Goal: Task Accomplishment & Management: Manage account settings

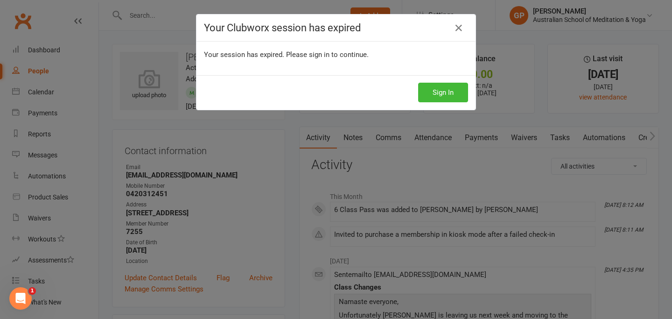
click at [445, 103] on div "Sign In" at bounding box center [335, 92] width 279 height 35
click at [445, 96] on button "Sign In" at bounding box center [443, 93] width 50 height 20
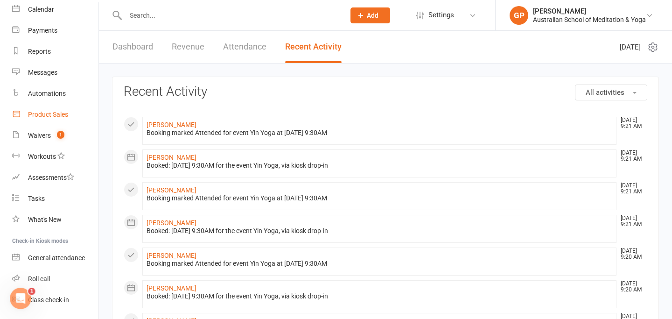
click at [50, 118] on link "Product Sales" at bounding box center [55, 114] width 86 height 21
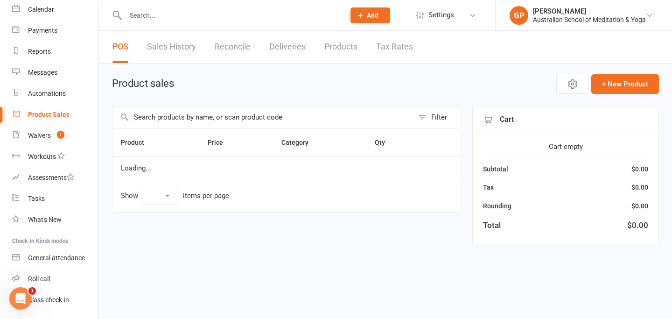
select select "50"
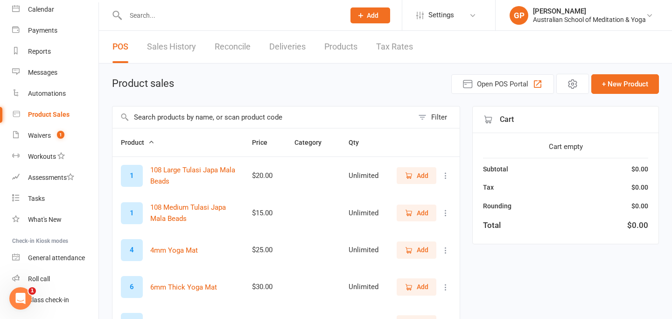
click at [183, 13] on input "text" at bounding box center [230, 15] width 215 height 13
click at [502, 83] on span "Open POS Portal" at bounding box center [502, 83] width 51 height 11
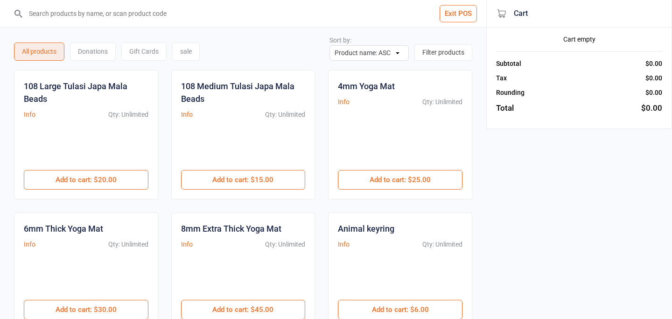
click at [176, 15] on input "search" at bounding box center [248, 13] width 449 height 27
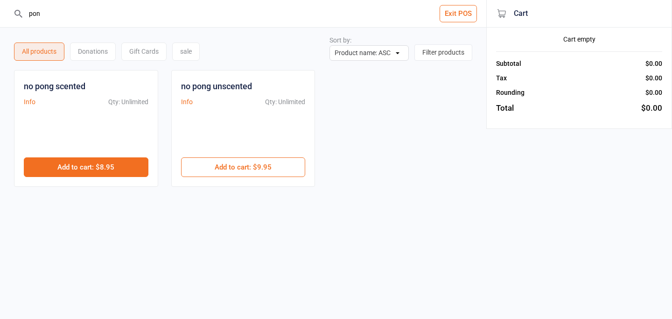
type input "pon"
click at [98, 166] on button "Add to cart : $8.95" at bounding box center [86, 167] width 125 height 20
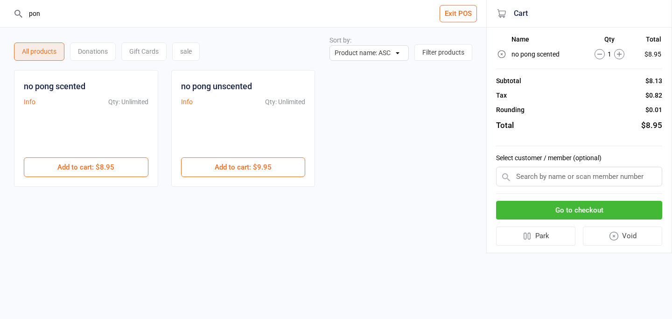
click at [553, 207] on button "Go to checkout" at bounding box center [579, 210] width 166 height 19
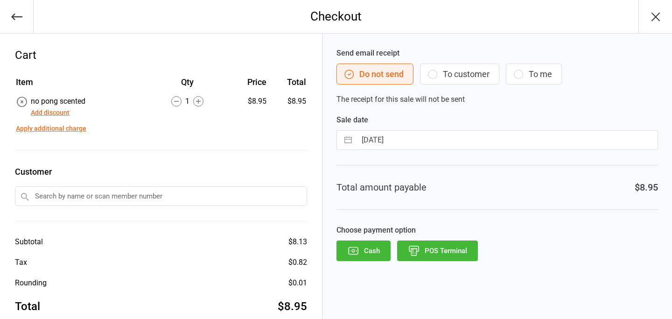
click at [368, 253] on button "Cash" at bounding box center [363, 250] width 54 height 21
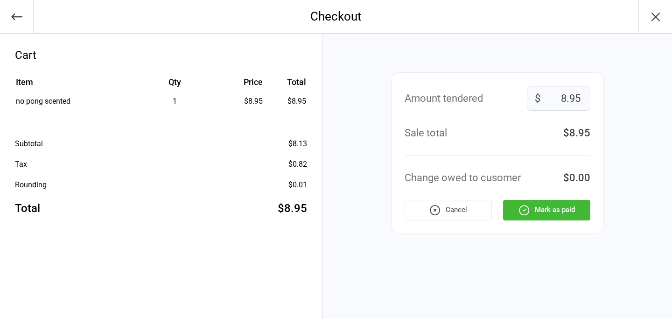
click at [368, 253] on div "Amount tendered 8.95 $ Sale total $8.95 Change owed to cusomer $0.00 Cancel Mar…" at bounding box center [496, 176] width 349 height 285
click at [582, 212] on button "Mark as paid" at bounding box center [546, 210] width 87 height 21
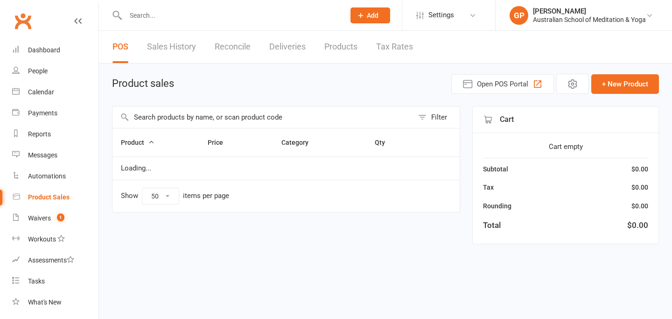
select select "50"
click at [160, 17] on input "text" at bounding box center [230, 15] width 215 height 13
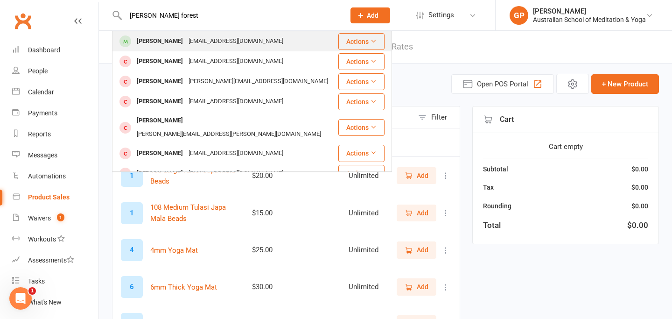
type input "[PERSON_NAME] forest"
click at [162, 39] on div "[PERSON_NAME]" at bounding box center [160, 42] width 52 height 14
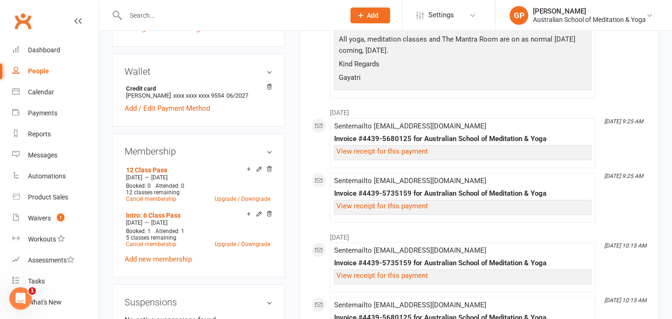
scroll to position [275, 0]
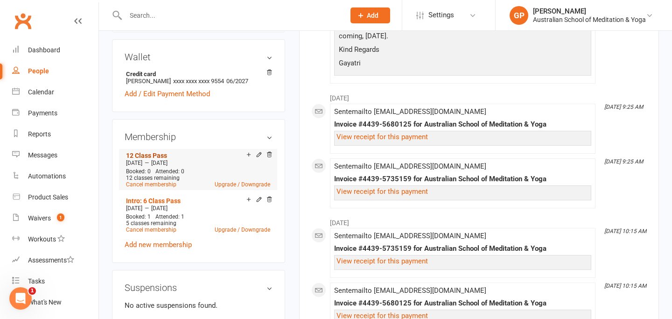
click at [157, 157] on link "12 Class Pass" at bounding box center [146, 155] width 41 height 7
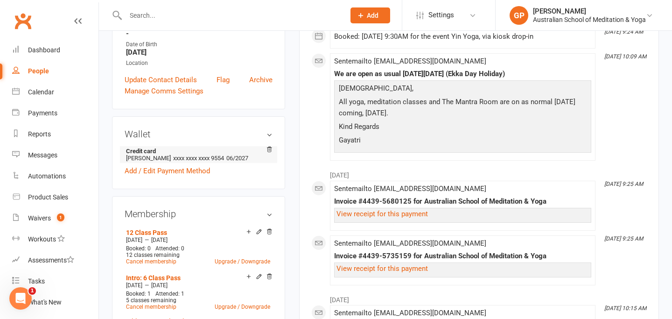
scroll to position [226, 0]
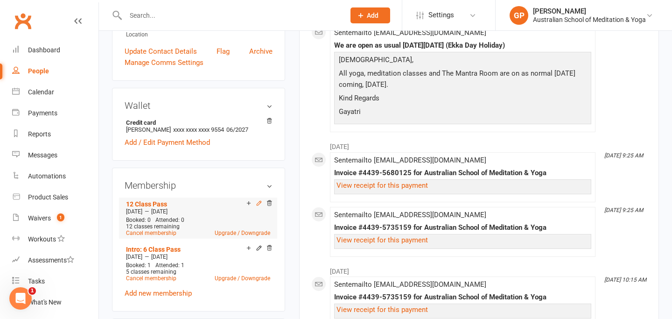
click at [259, 204] on icon at bounding box center [259, 203] width 7 height 7
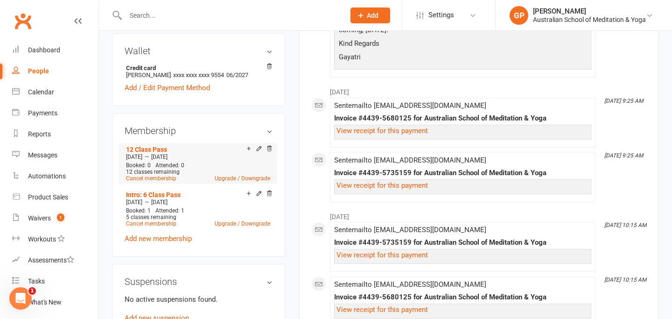
scroll to position [282, 0]
click at [258, 148] on icon at bounding box center [259, 147] width 7 height 7
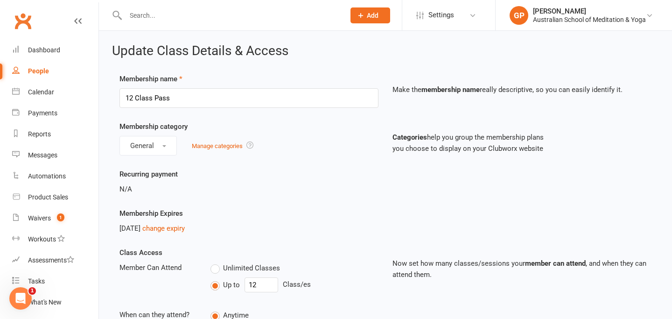
scroll to position [92, 0]
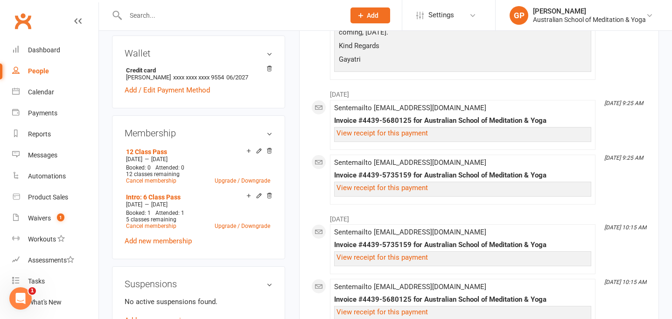
scroll to position [278, 0]
click at [258, 198] on icon at bounding box center [259, 196] width 4 height 4
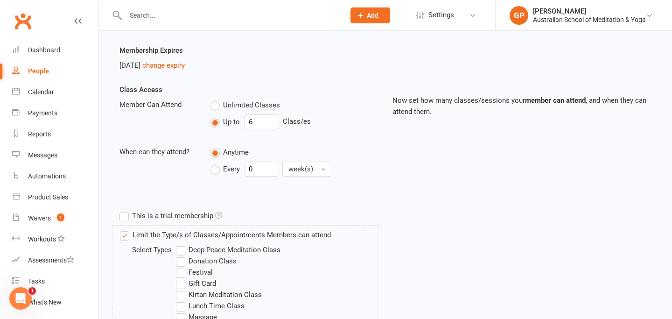
scroll to position [165, 0]
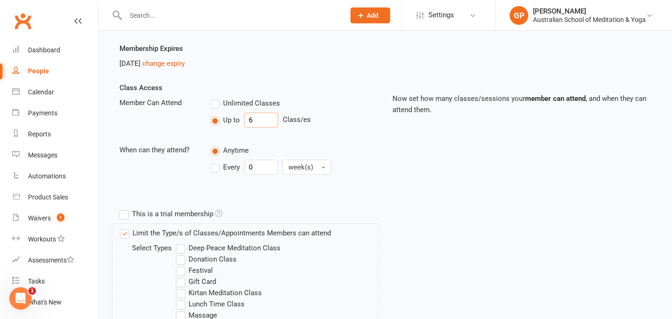
click at [257, 120] on input "6" at bounding box center [261, 119] width 34 height 15
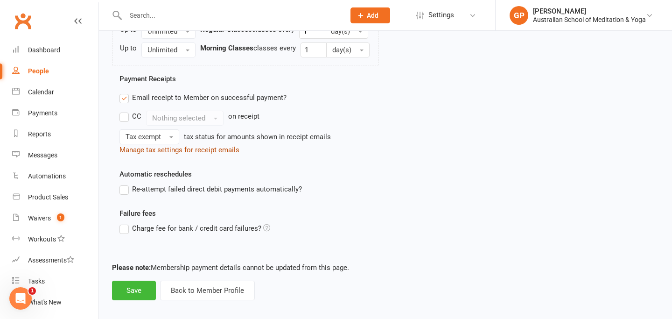
scroll to position [540, 0]
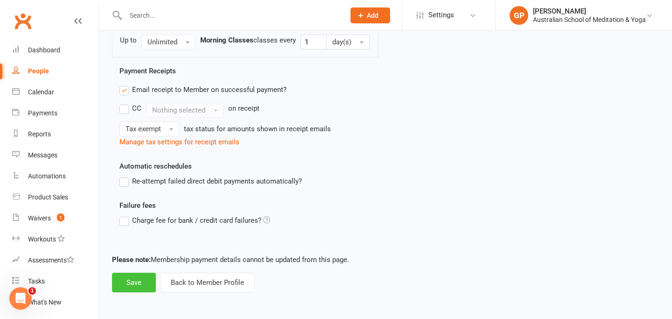
type input "5"
click at [143, 275] on button "Save" at bounding box center [134, 282] width 44 height 20
